Goal: Find specific page/section: Find specific page/section

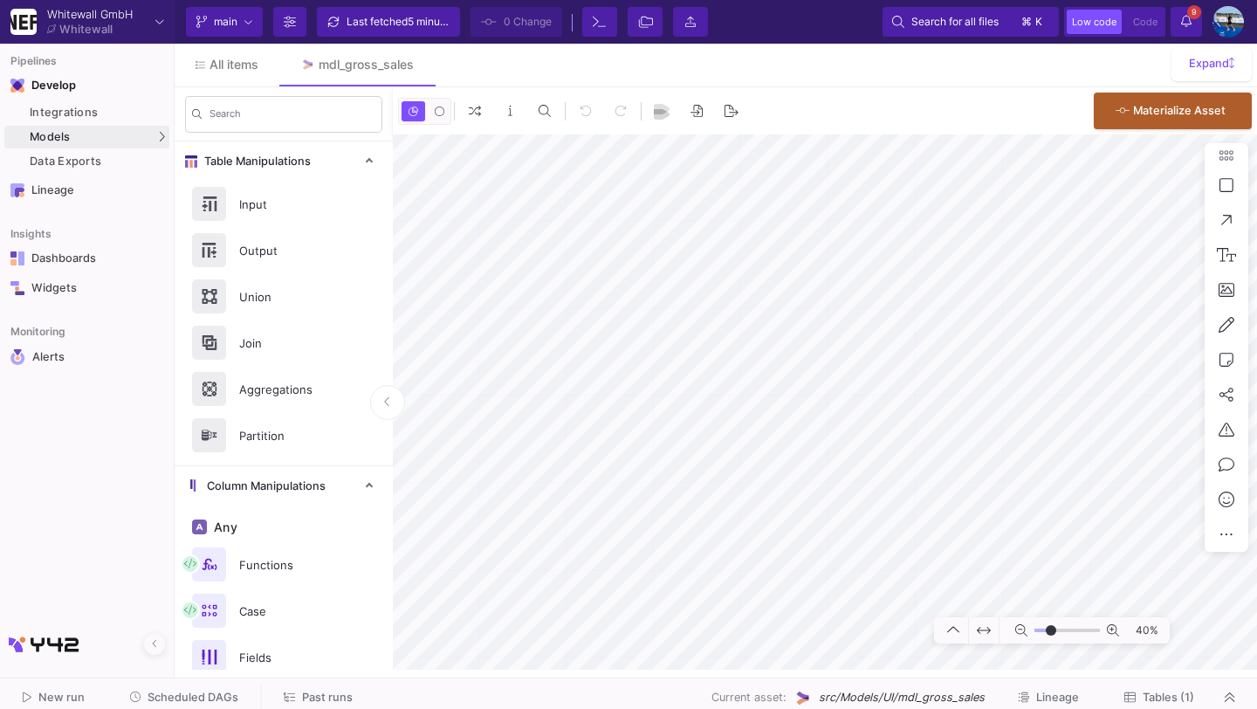
type input "-6"
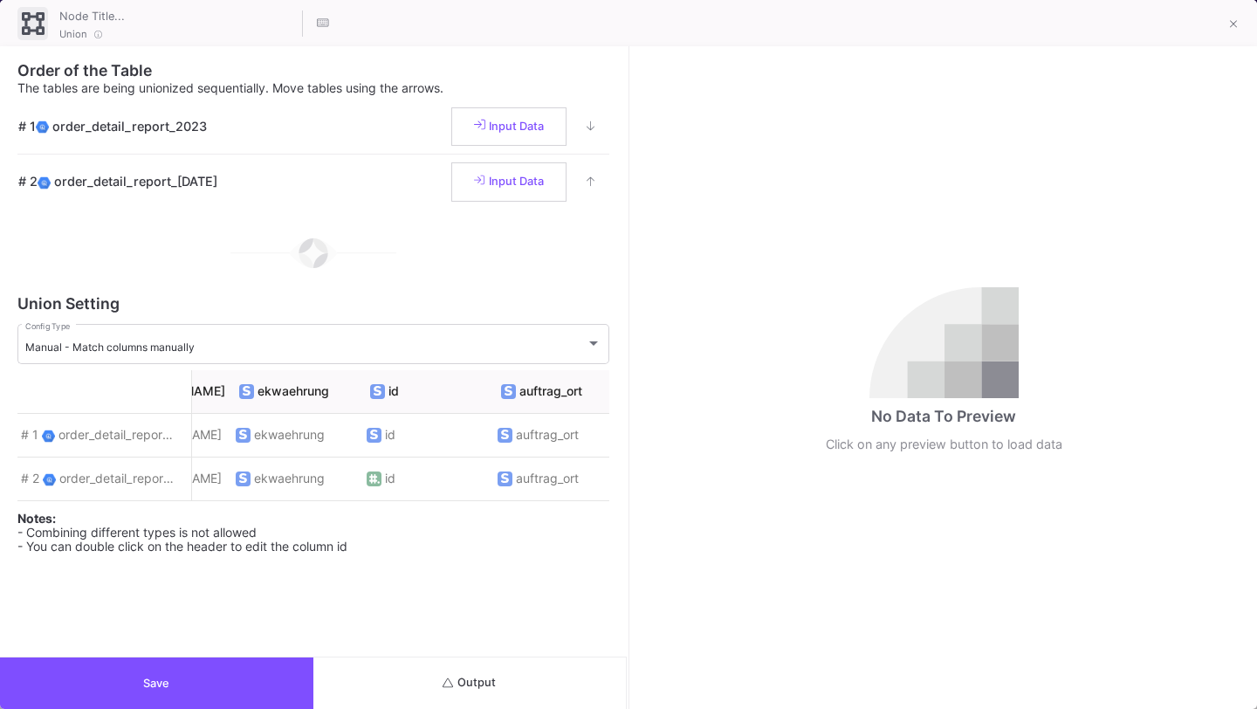
scroll to position [0, 4682]
drag, startPoint x: 191, startPoint y: 394, endPoint x: 241, endPoint y: 394, distance: 49.8
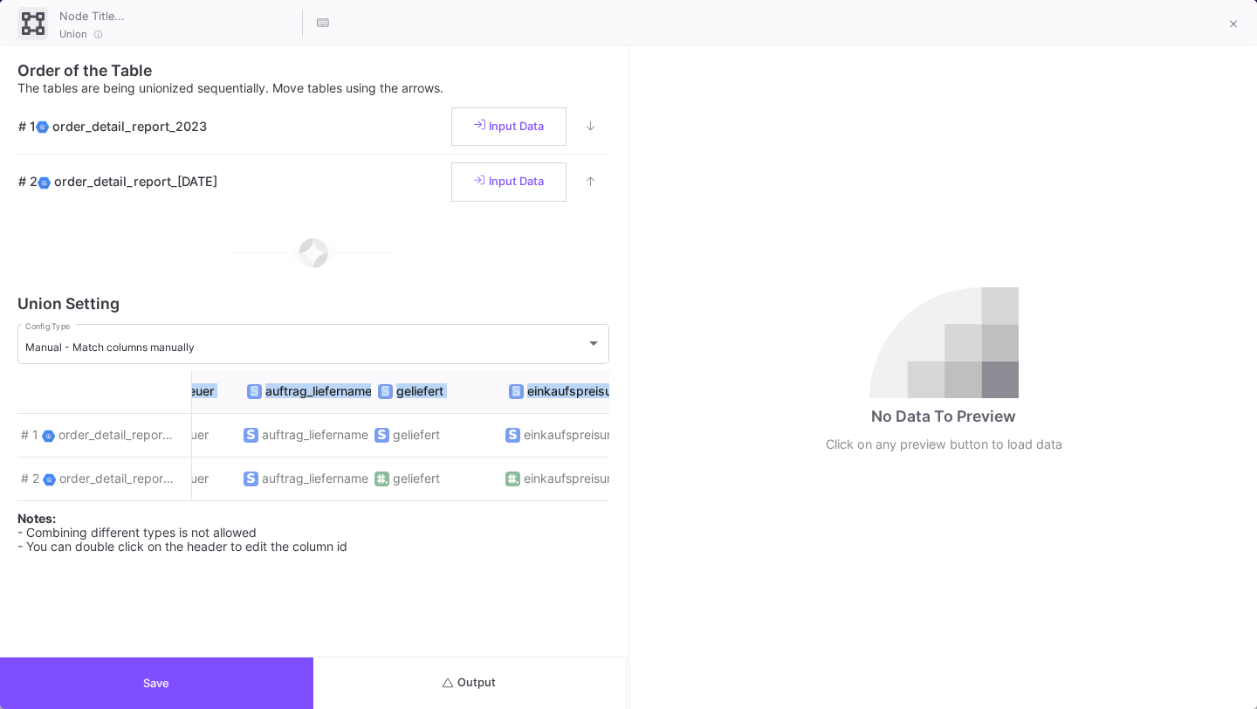
scroll to position [0, 1121]
click at [208, 683] on button "Save" at bounding box center [156, 683] width 313 height 52
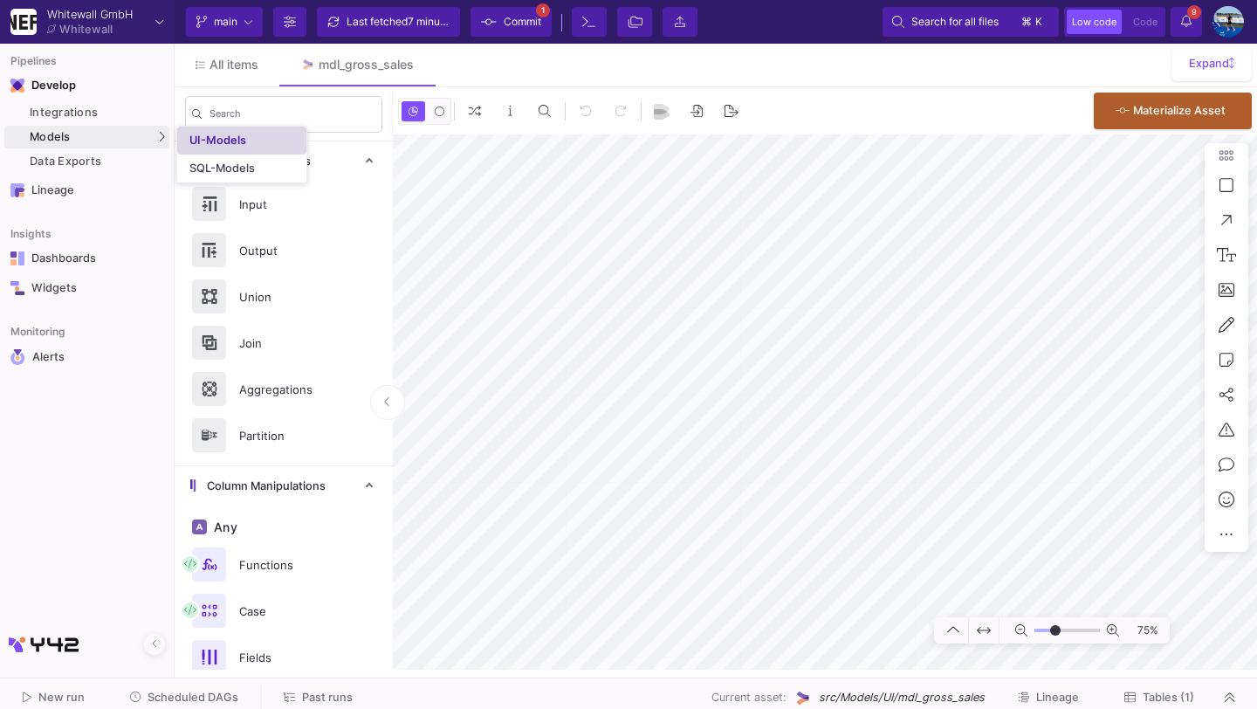
click at [225, 143] on div "UI-Models" at bounding box center [217, 141] width 57 height 14
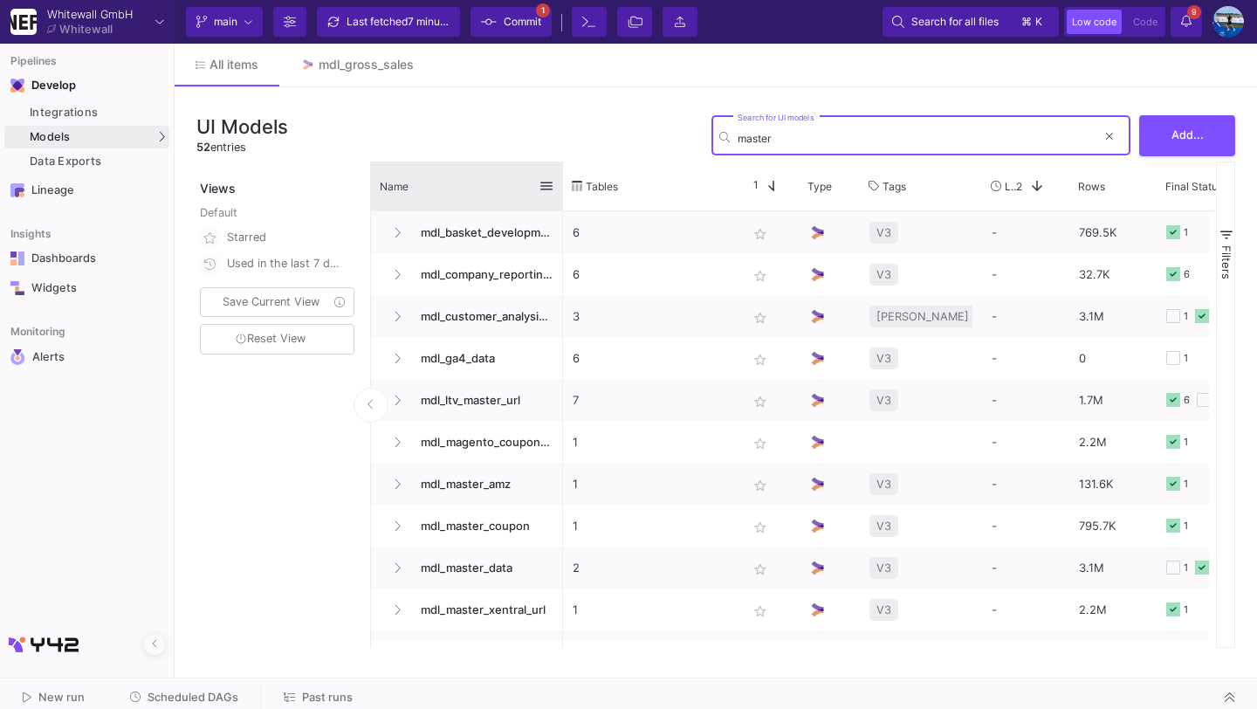
type input "master"
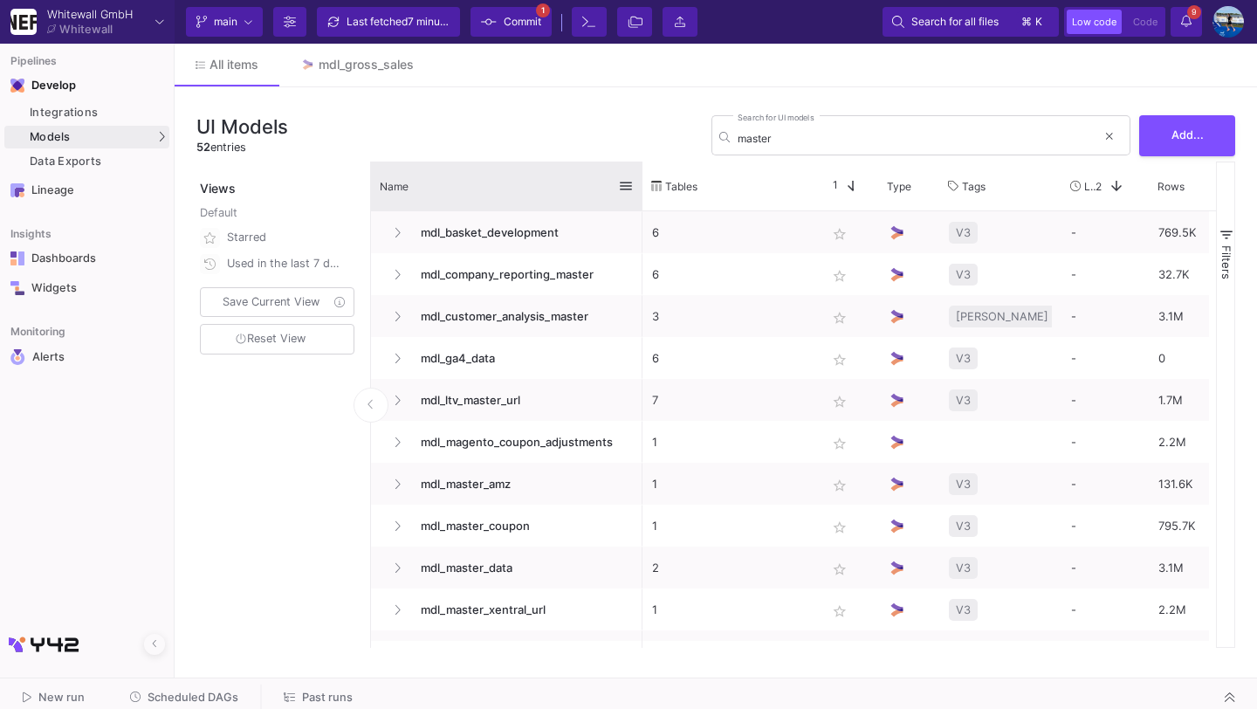
drag, startPoint x: 560, startPoint y: 188, endPoint x: 639, endPoint y: 201, distance: 80.5
click at [639, 201] on div at bounding box center [642, 186] width 7 height 49
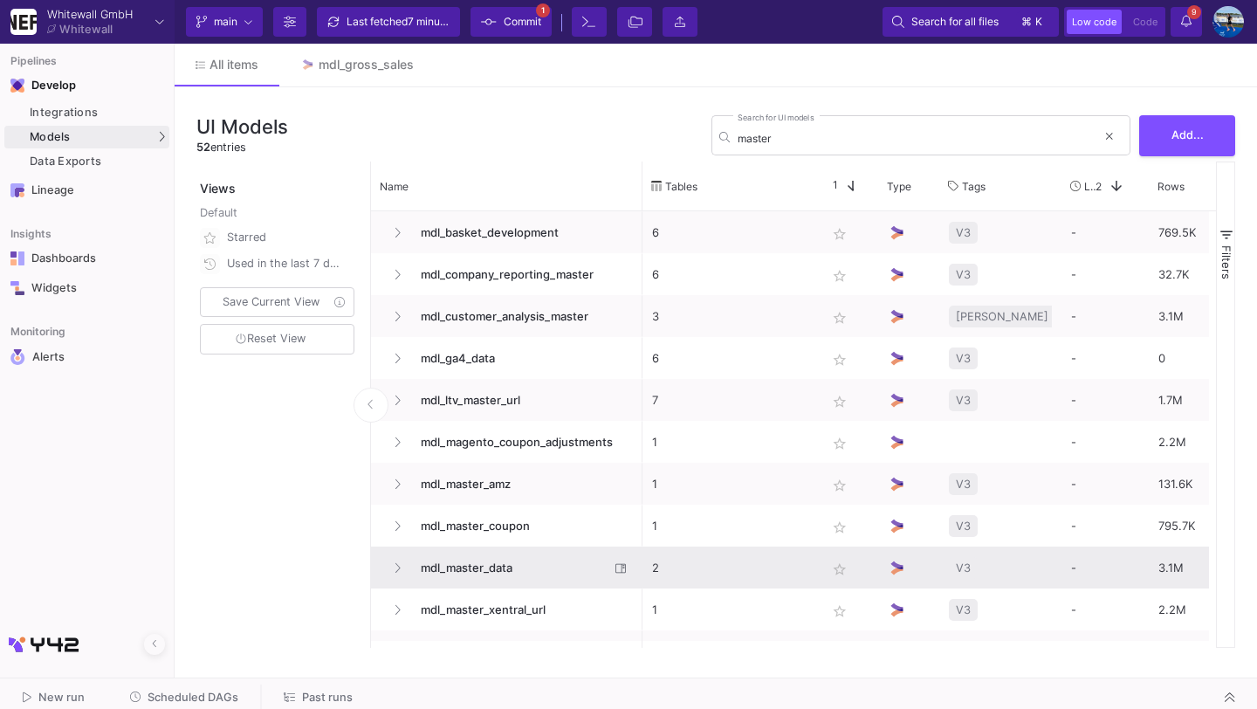
click at [489, 566] on span "mdl_master_data" at bounding box center [509, 567] width 199 height 41
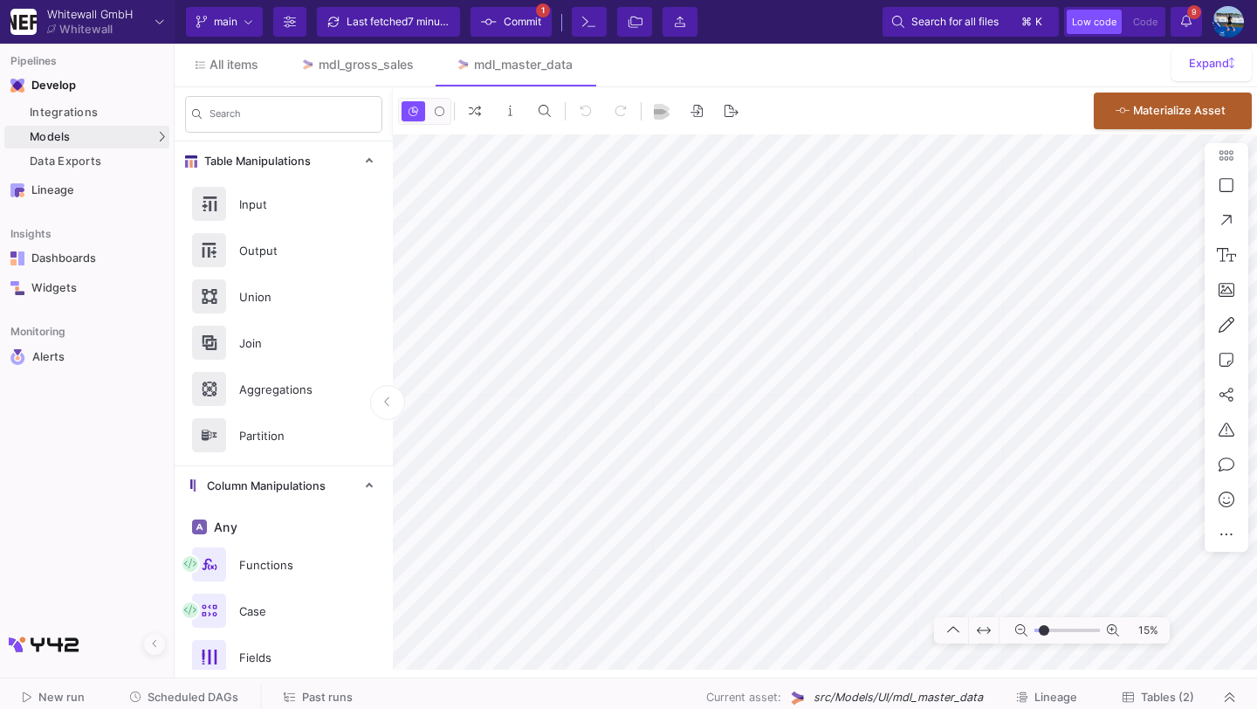
type input "-4"
click at [587, 65] on button at bounding box center [581, 65] width 26 height 26
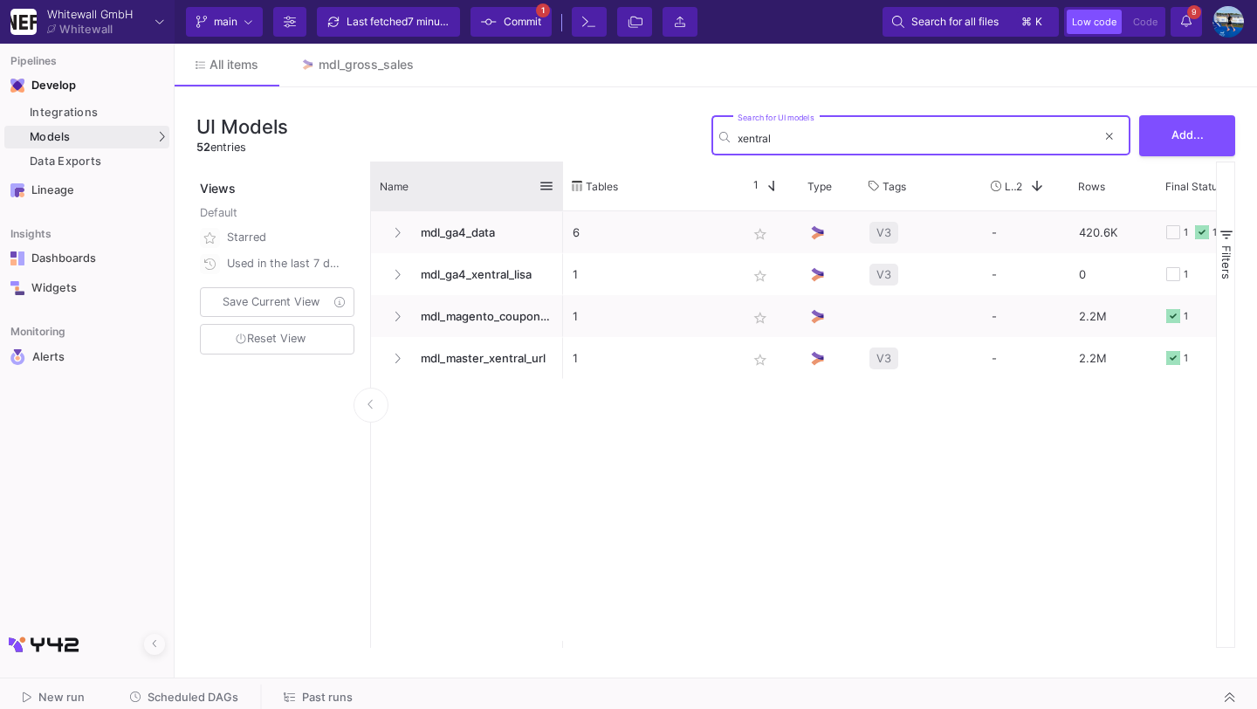
type input "xentral"
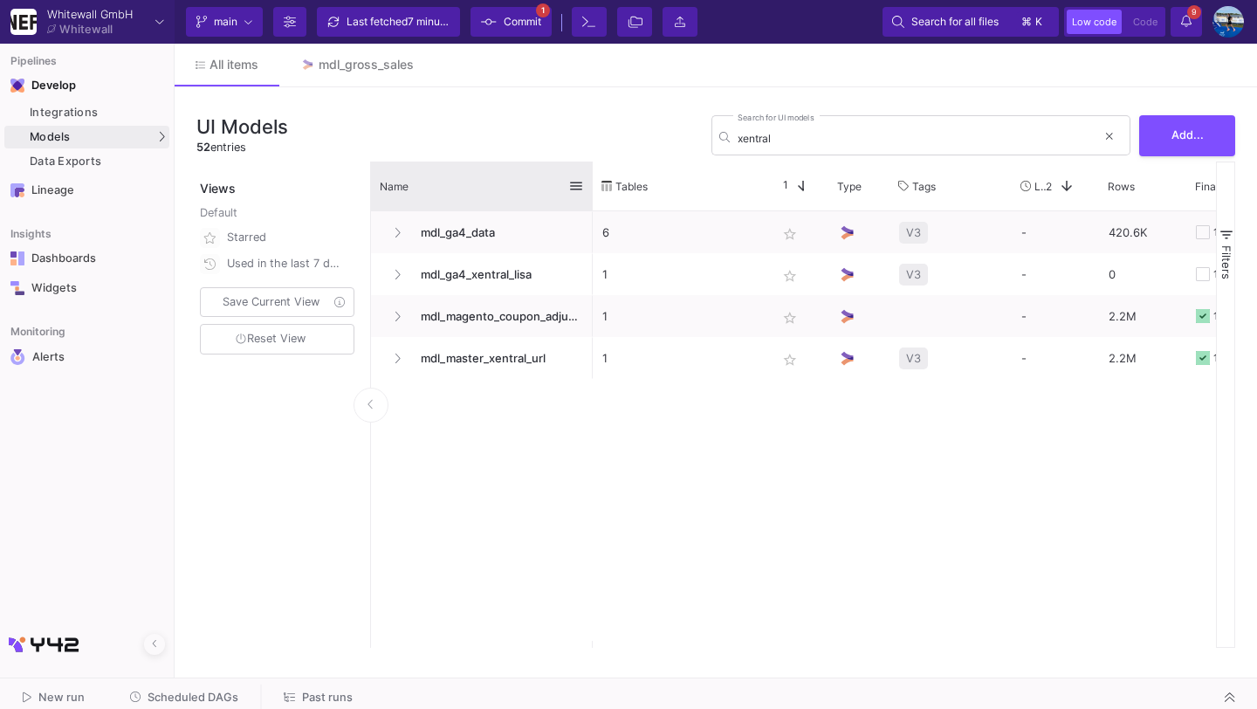
drag, startPoint x: 560, startPoint y: 181, endPoint x: 631, endPoint y: 181, distance: 71.6
click at [596, 181] on div at bounding box center [592, 186] width 7 height 49
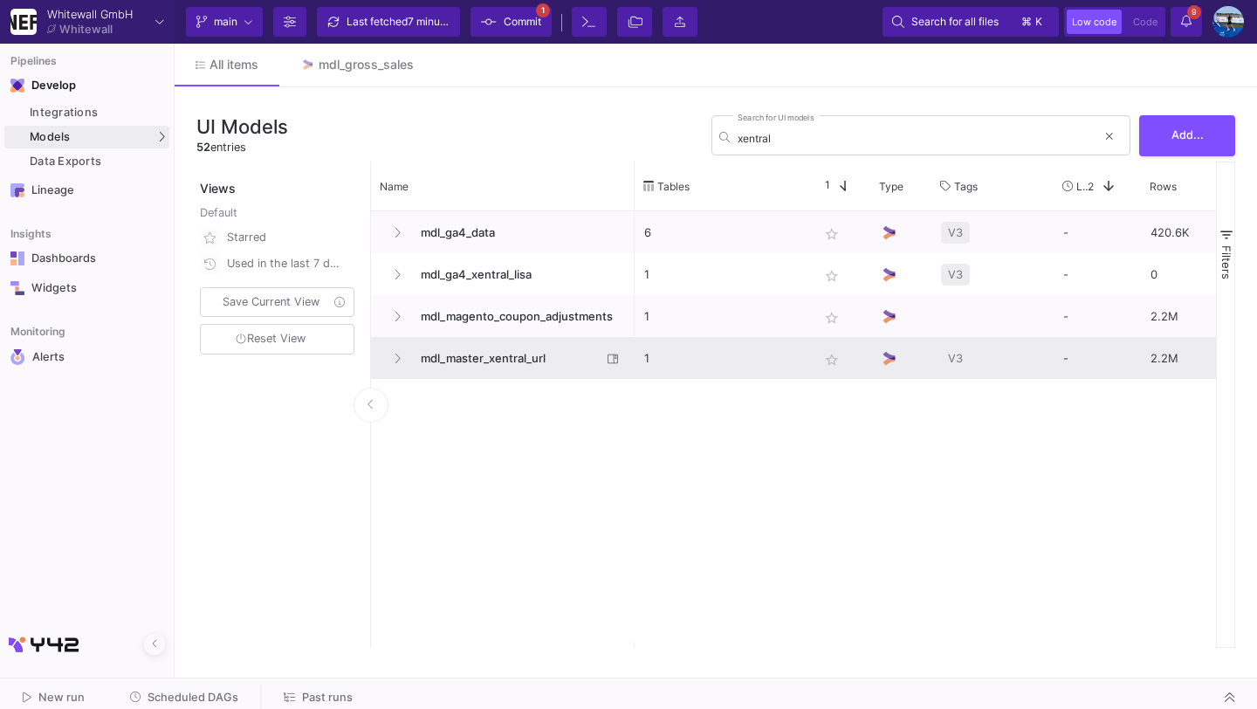
click at [500, 372] on span "mdl_master_xentral_url" at bounding box center [505, 358] width 191 height 41
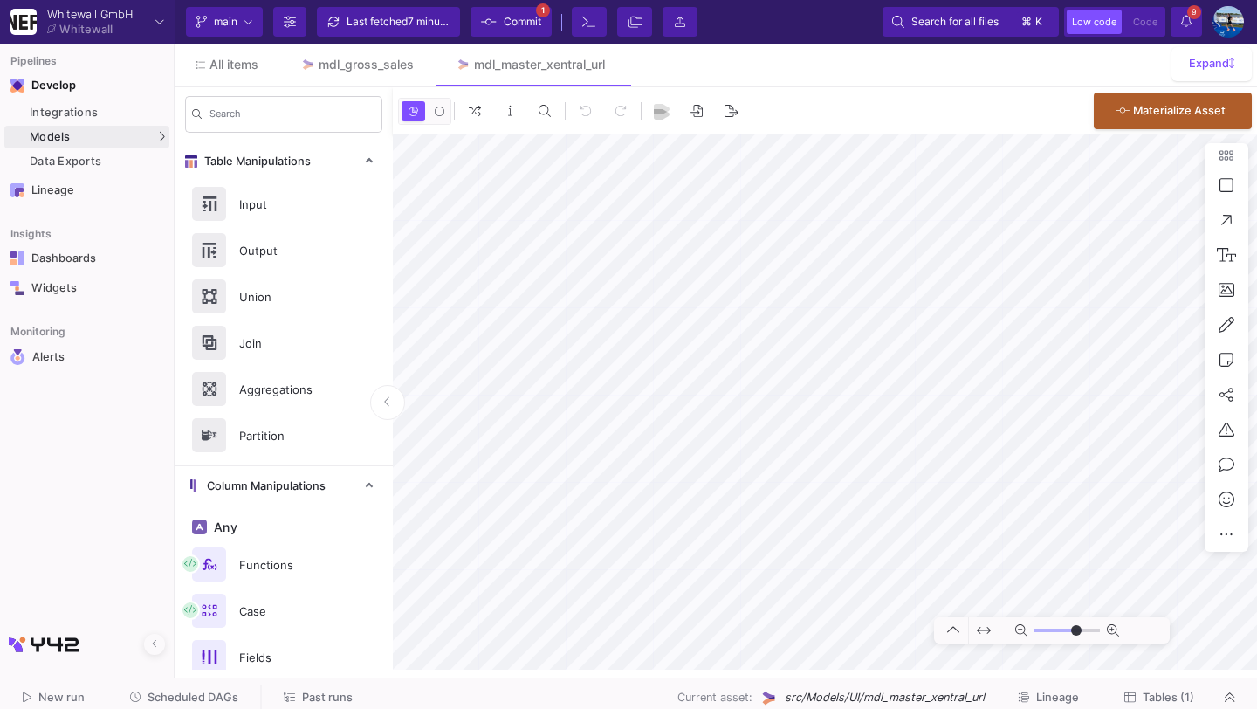
type input "-13"
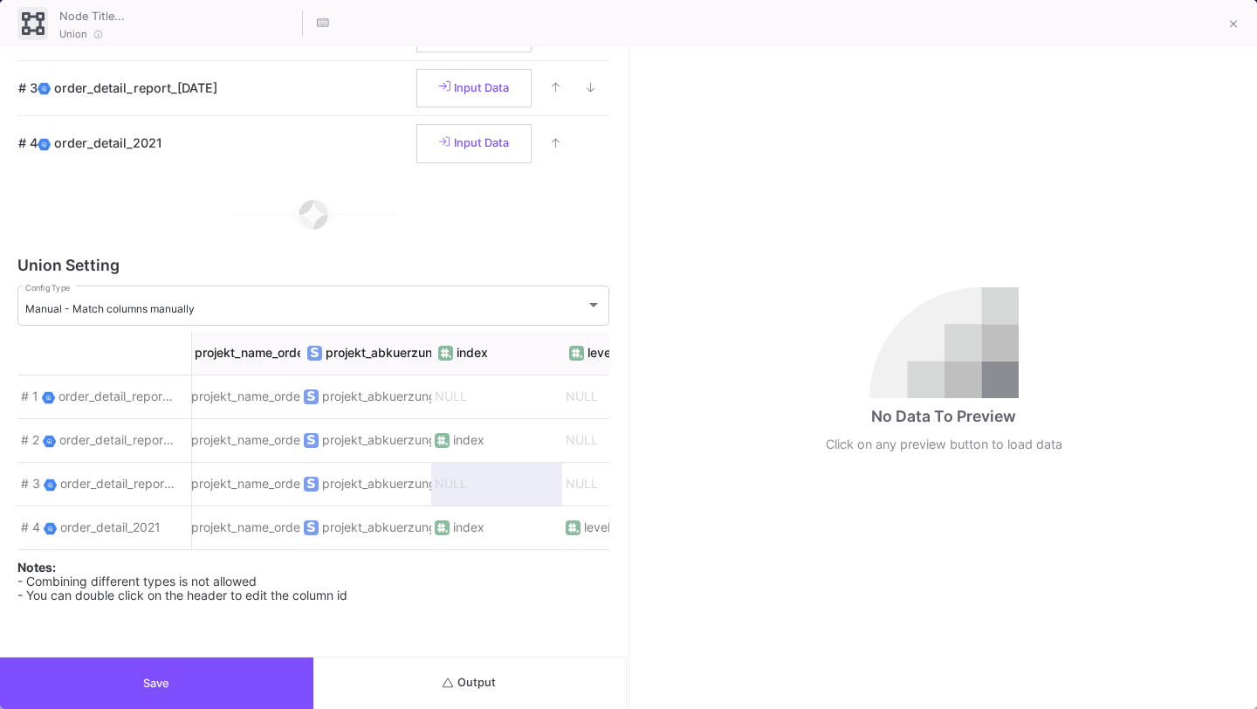
scroll to position [0, 5293]
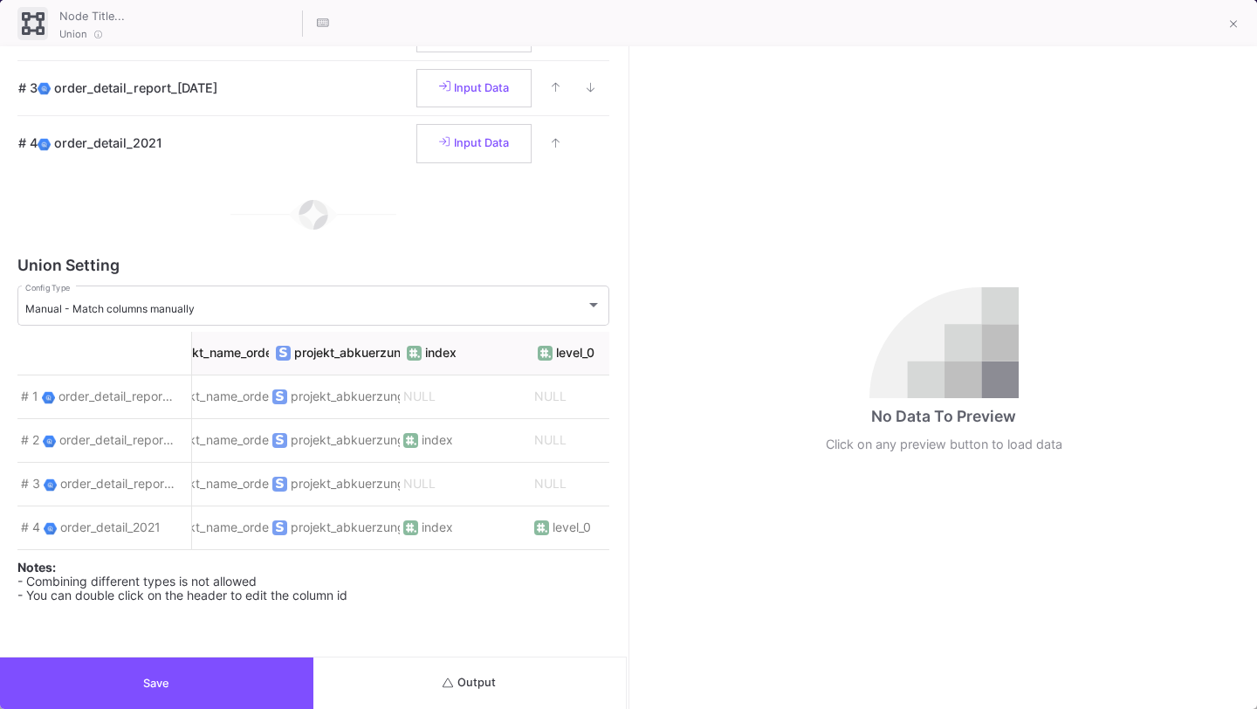
click at [229, 695] on button "Save" at bounding box center [156, 683] width 313 height 52
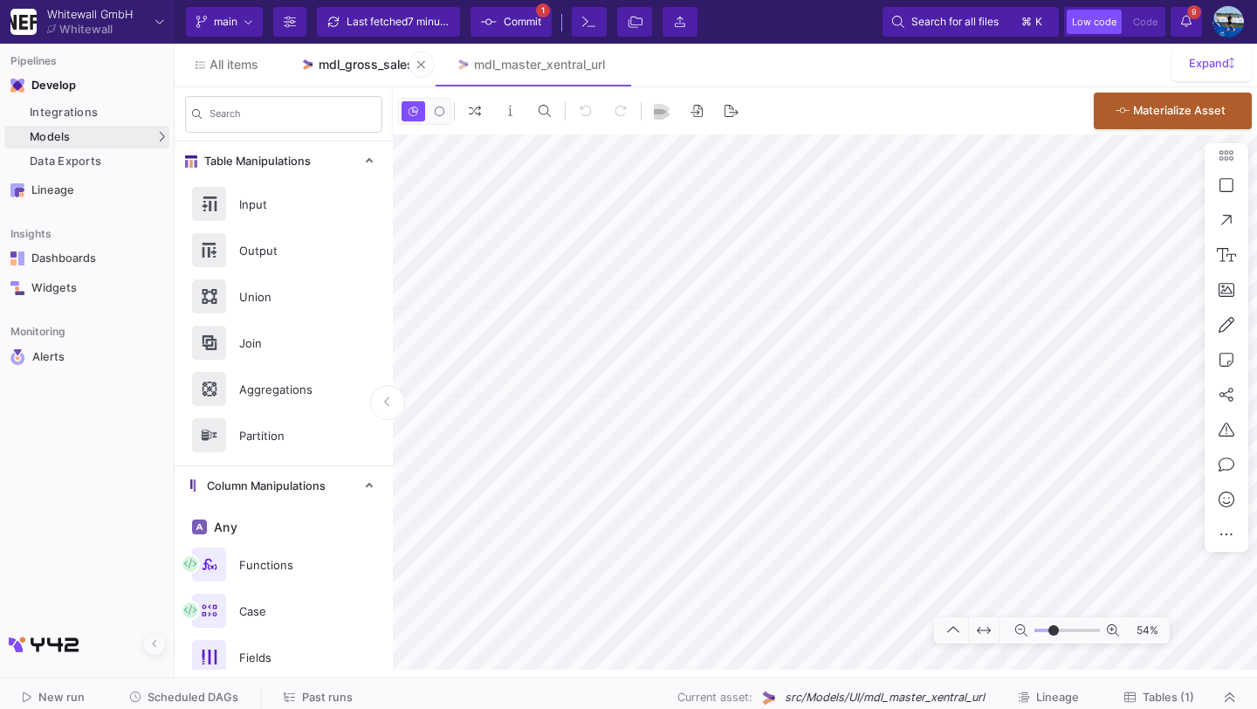
click at [368, 73] on link "mdl_gross_sales" at bounding box center [356, 65] width 155 height 42
click at [525, 0] on html "Whitewall GmbH Whitewall Current branch main Branch Options Last fetched 8 minu…" at bounding box center [628, 354] width 1257 height 709
type input "-6"
click at [550, 67] on div "mdl_master_xentral_url" at bounding box center [539, 65] width 131 height 14
type input "-12"
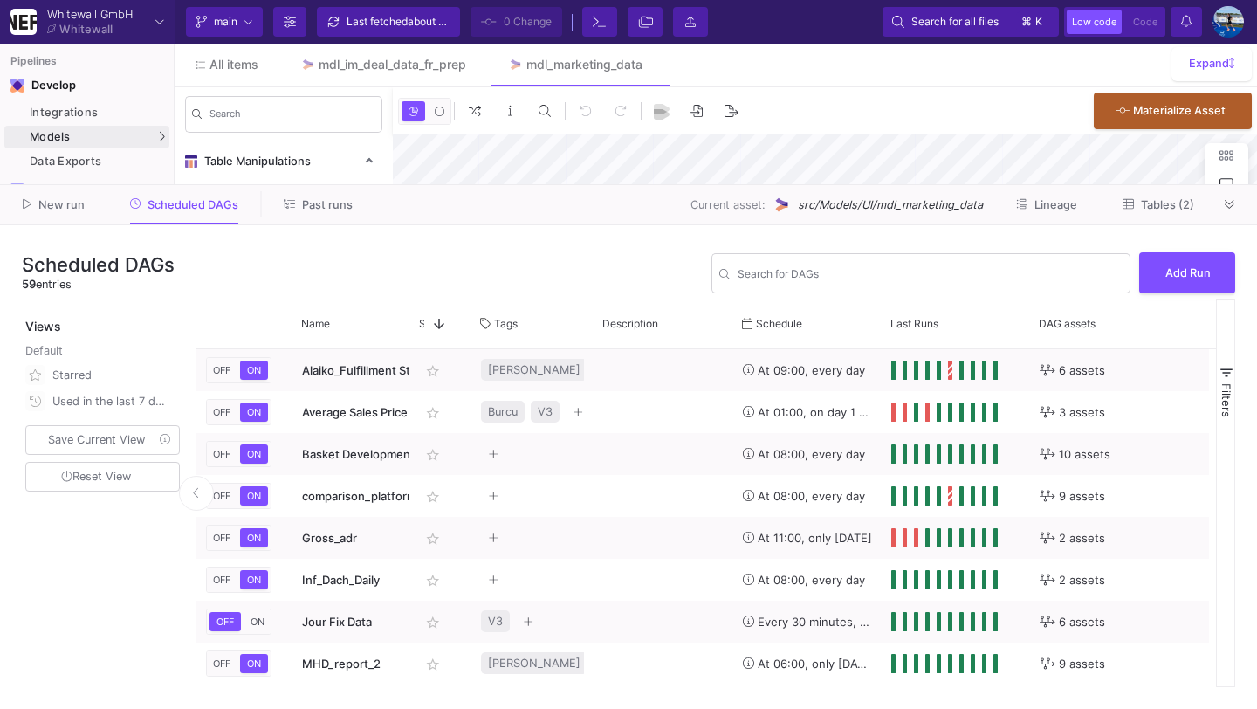
type input "-40"
click at [1235, 200] on icon at bounding box center [1230, 204] width 10 height 11
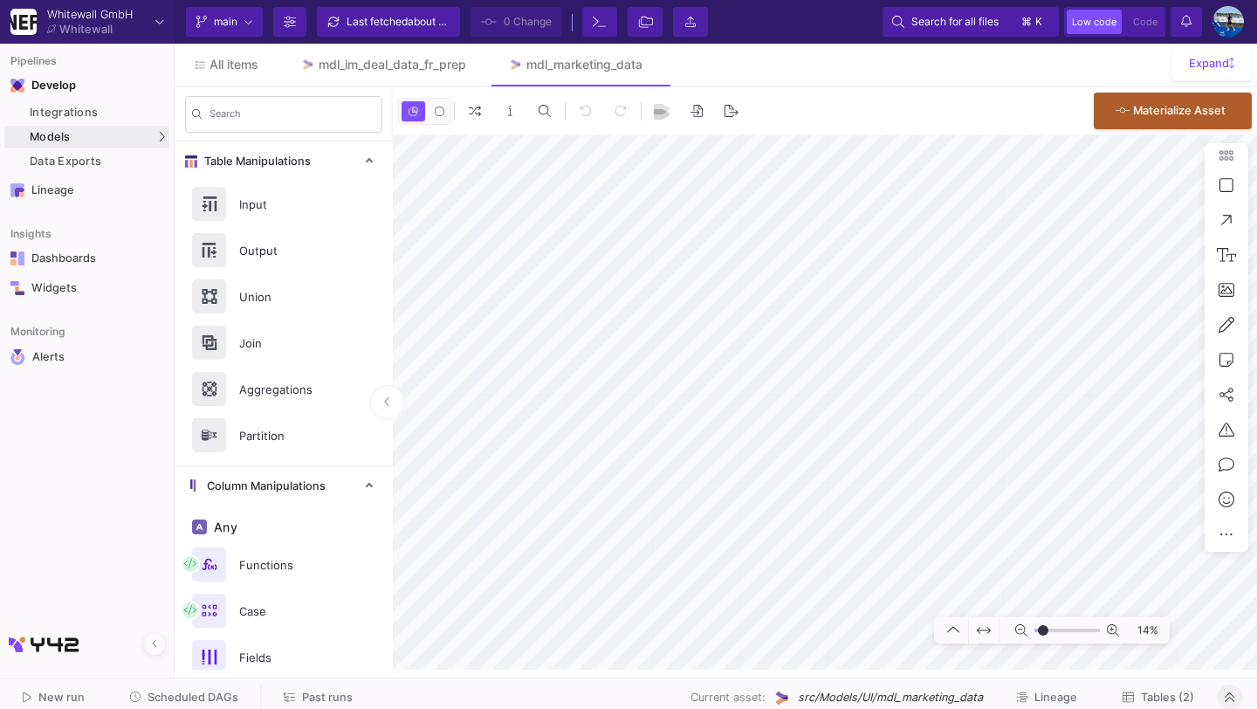
click at [162, 697] on span "Scheduled DAGs" at bounding box center [193, 697] width 91 height 13
